Goal: Check status: Check status

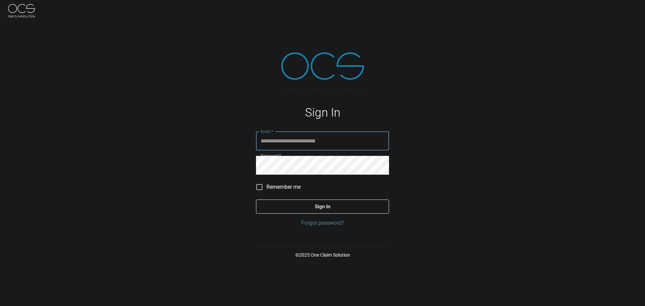
type input "**********"
click at [285, 185] on span "Remember me" at bounding box center [283, 187] width 34 height 8
click at [317, 213] on button "Sign In" at bounding box center [322, 206] width 133 height 14
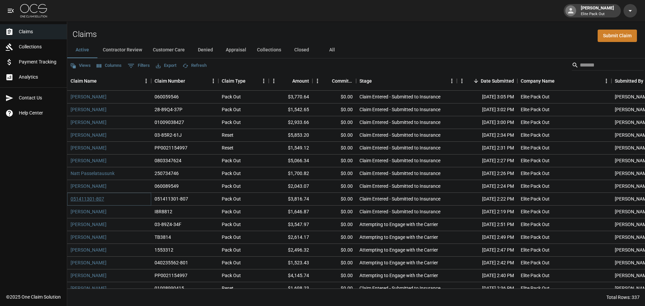
click at [100, 197] on link "051411301-807" at bounding box center [88, 198] width 34 height 7
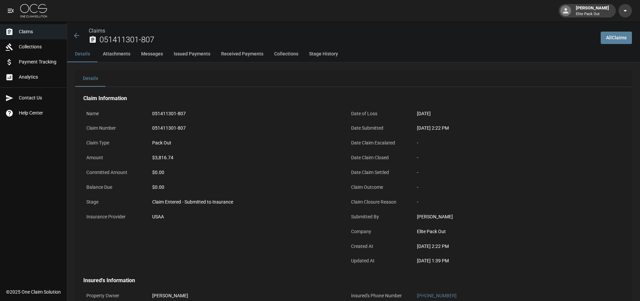
click at [180, 108] on div "051411301-807" at bounding box center [244, 113] width 191 height 13
click at [187, 110] on div "051411301-807" at bounding box center [244, 113] width 185 height 7
click at [185, 124] on div "051411301-807" at bounding box center [244, 128] width 191 height 13
click at [72, 37] on div "Claims 051411301-807" at bounding box center [331, 33] width 528 height 25
click at [82, 35] on div "Claims 051411301-807" at bounding box center [334, 36] width 523 height 18
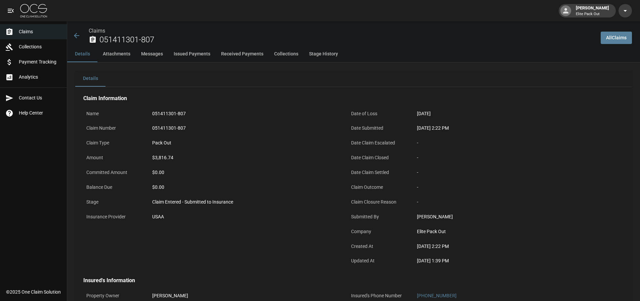
click at [74, 38] on icon at bounding box center [77, 36] width 8 height 8
